Goal: Task Accomplishment & Management: Manage account settings

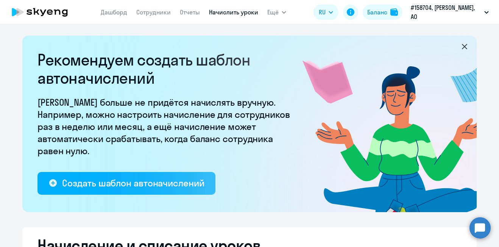
select select "10"
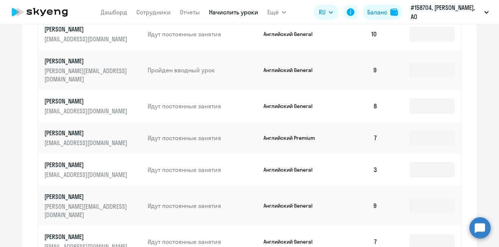
scroll to position [470, 0]
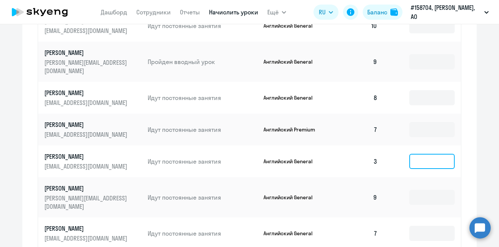
click at [420, 154] on input at bounding box center [431, 161] width 45 height 15
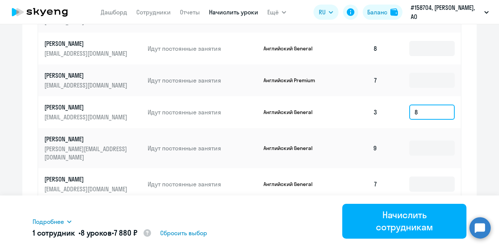
scroll to position [534, 0]
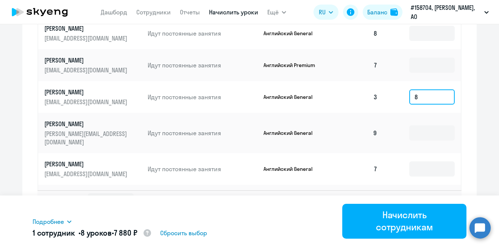
type input "8"
click at [446, 198] on icon at bounding box center [447, 200] width 3 height 5
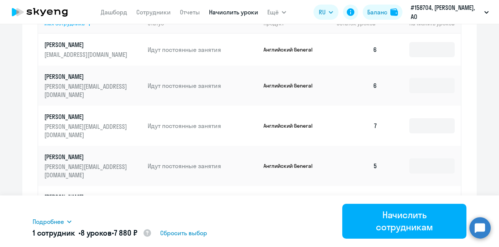
scroll to position [333, 0]
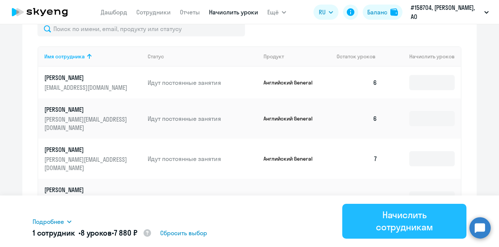
click at [395, 220] on div "Начислить сотрудникам" at bounding box center [404, 220] width 103 height 24
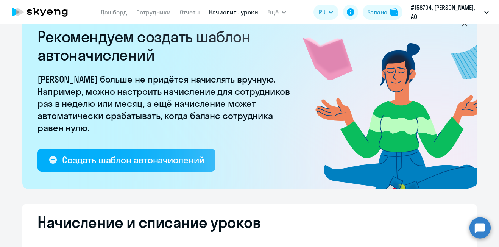
scroll to position [0, 0]
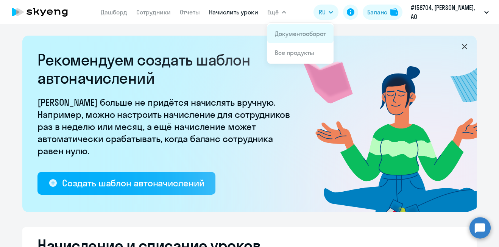
click at [290, 34] on link "Документооборот" at bounding box center [300, 34] width 51 height 8
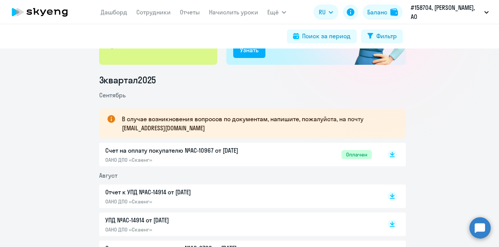
scroll to position [79, 0]
drag, startPoint x: 119, startPoint y: 128, endPoint x: 181, endPoint y: 126, distance: 61.7
click at [181, 126] on p "В случае возникновения вопросов по документам, напишите, пожалуйста, на почту […" at bounding box center [257, 123] width 270 height 18
copy p "[EMAIL_ADDRESS][DOMAIN_NAME]"
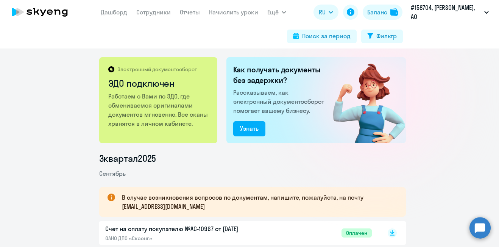
scroll to position [0, 0]
